Goal: Information Seeking & Learning: Learn about a topic

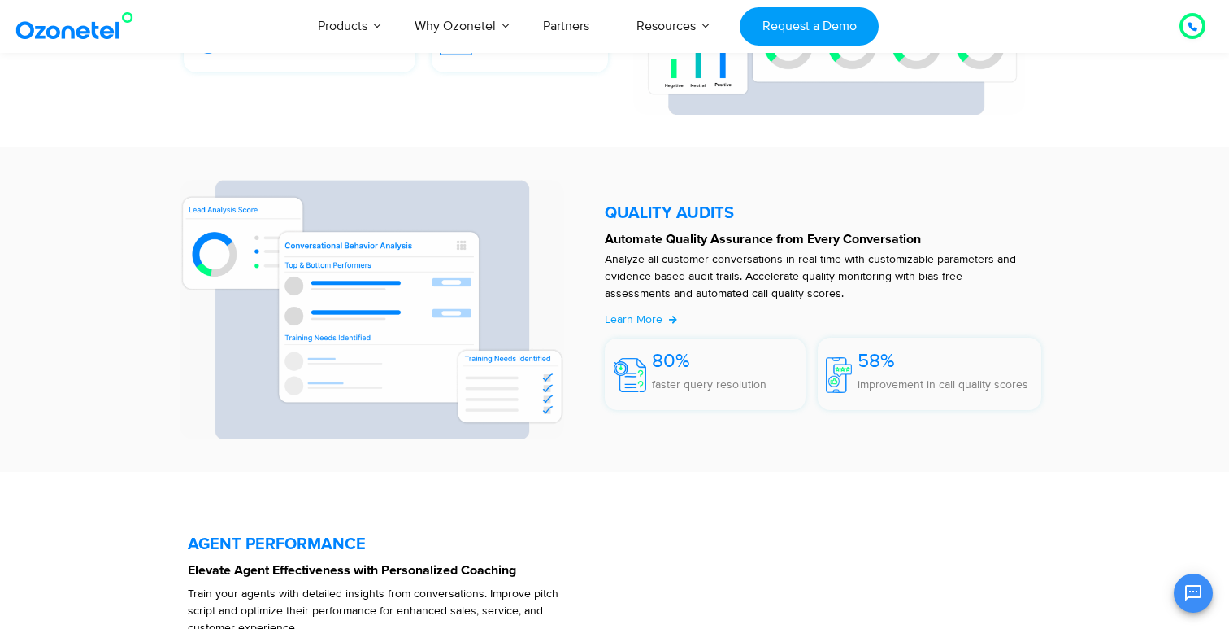
scroll to position [2702, 0]
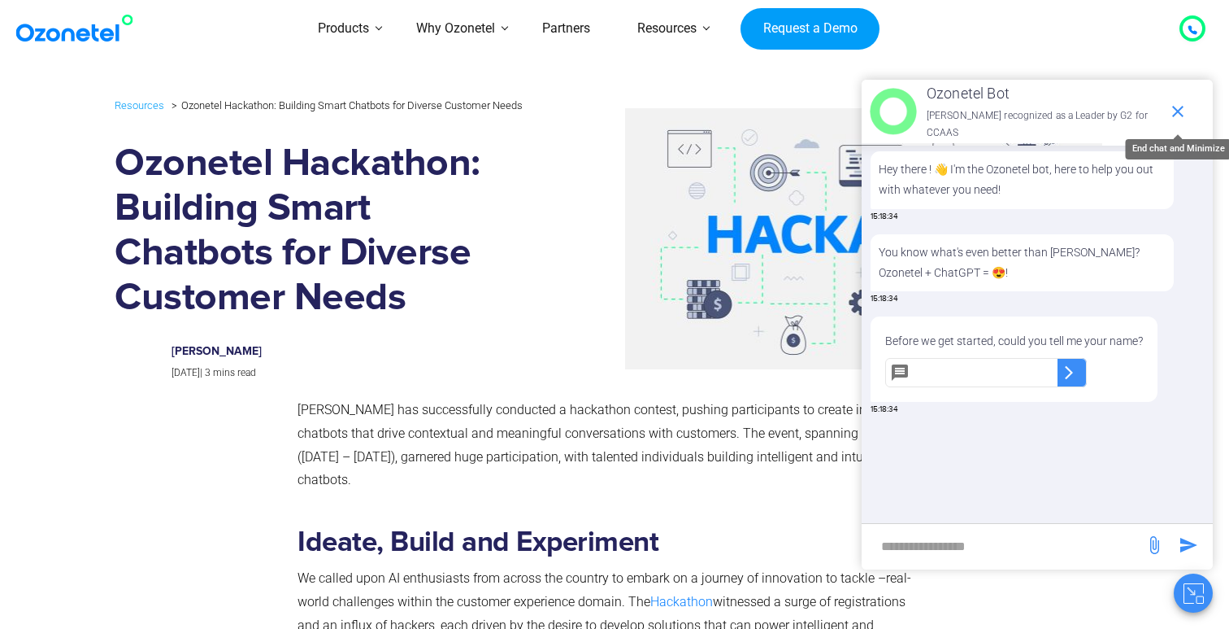
click at [1183, 108] on icon "end chat or minimize" at bounding box center [1178, 112] width 20 height 20
